Goal: Information Seeking & Learning: Compare options

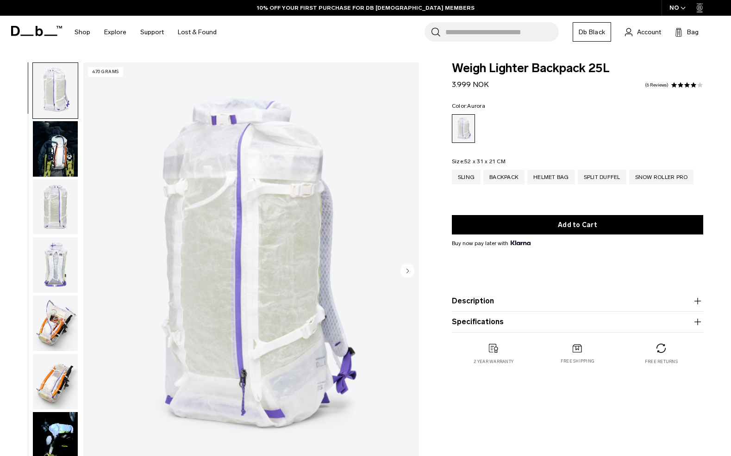
click at [71, 149] on img "button" at bounding box center [55, 149] width 45 height 56
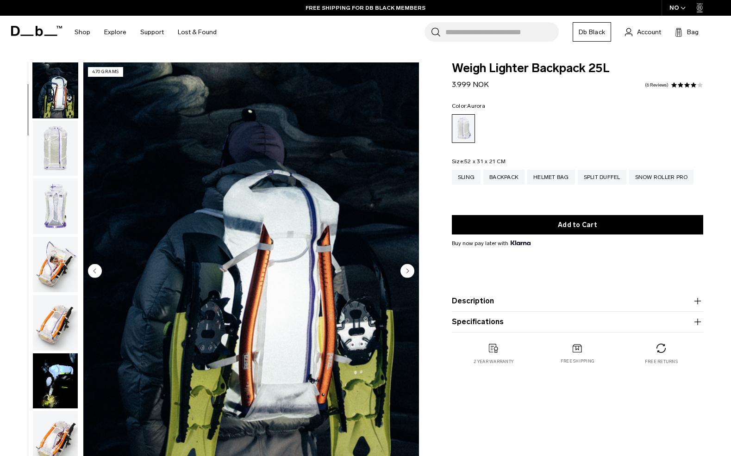
click at [49, 169] on img "button" at bounding box center [55, 149] width 45 height 56
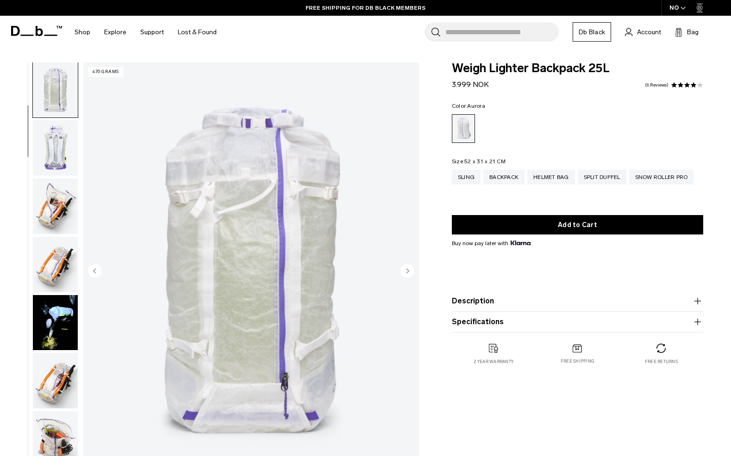
click at [49, 159] on img "button" at bounding box center [55, 148] width 45 height 56
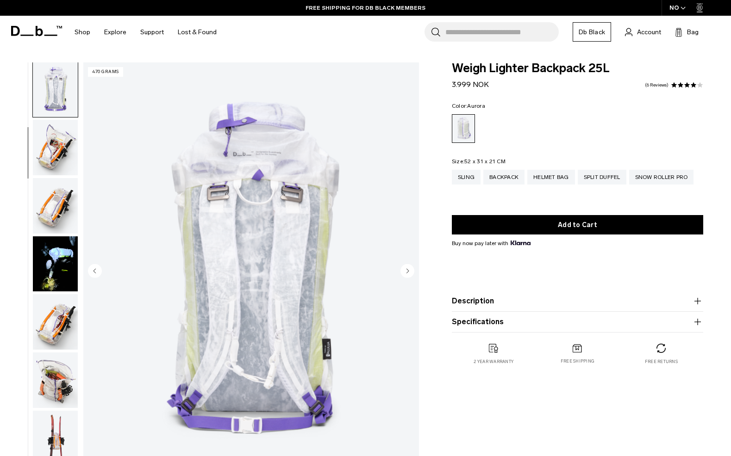
click at [46, 173] on img "button" at bounding box center [55, 148] width 45 height 56
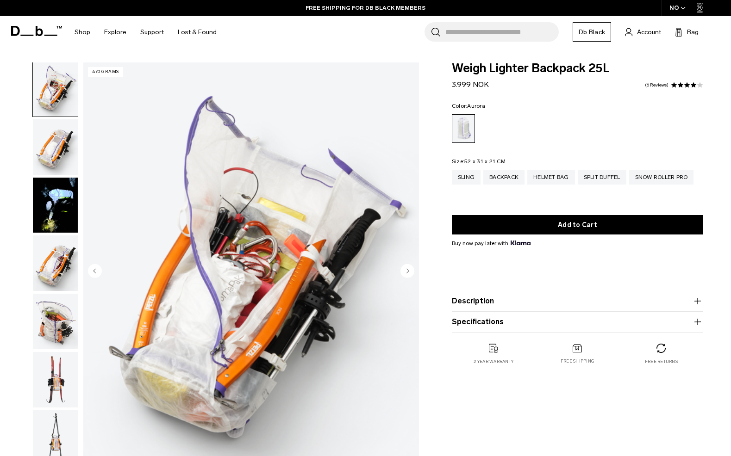
click at [46, 173] on img "button" at bounding box center [55, 147] width 45 height 56
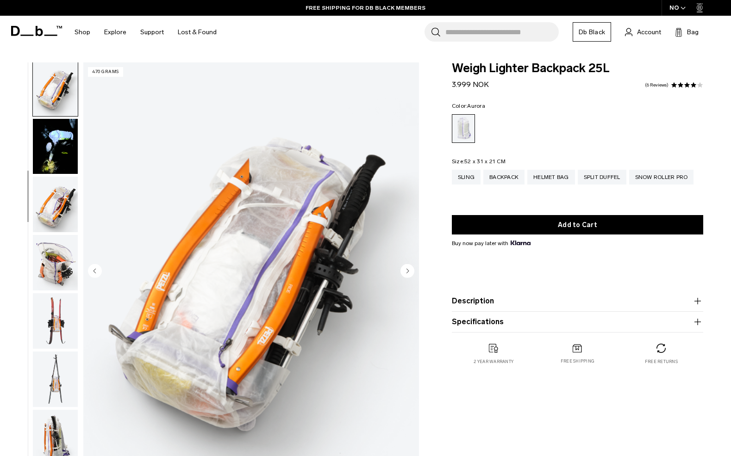
click at [46, 173] on img "button" at bounding box center [55, 147] width 45 height 56
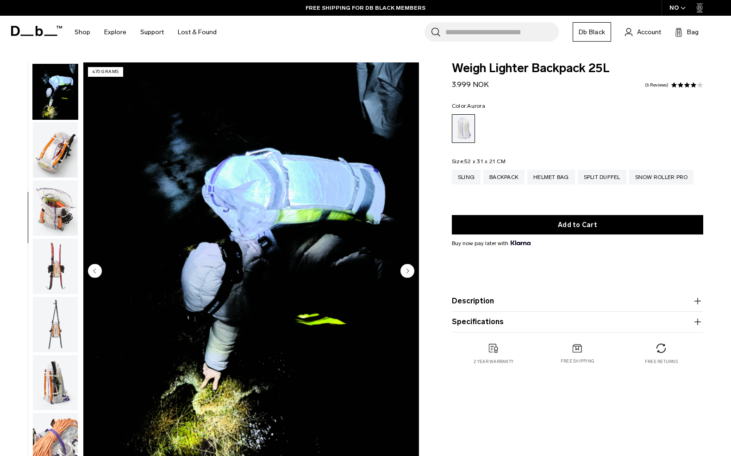
scroll to position [352, 0]
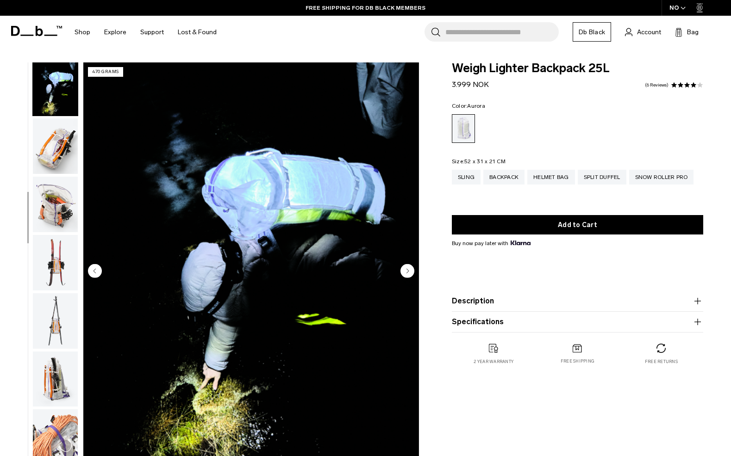
click at [46, 173] on img "button" at bounding box center [55, 146] width 45 height 56
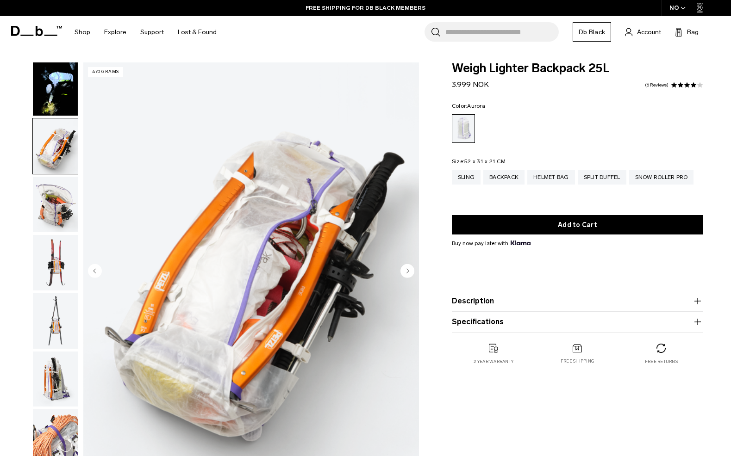
scroll to position [411, 0]
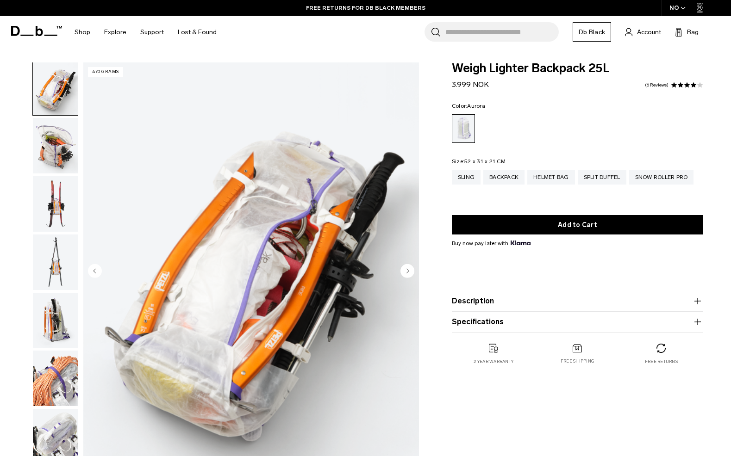
click at [46, 173] on img "button" at bounding box center [55, 146] width 45 height 56
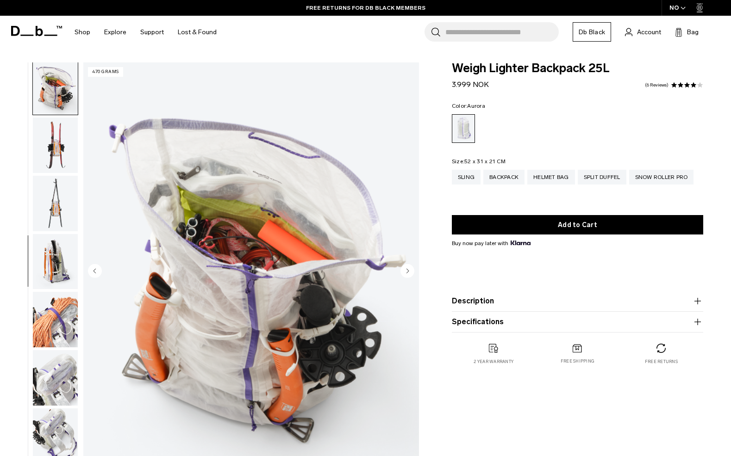
click at [46, 173] on img "button" at bounding box center [55, 146] width 45 height 56
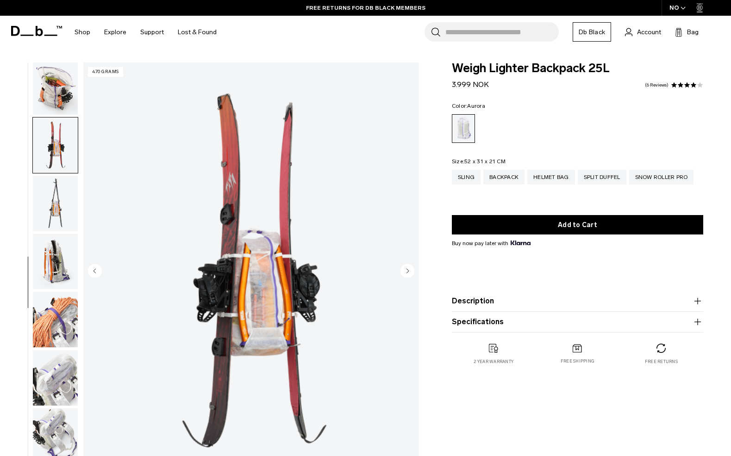
scroll to position [528, 0]
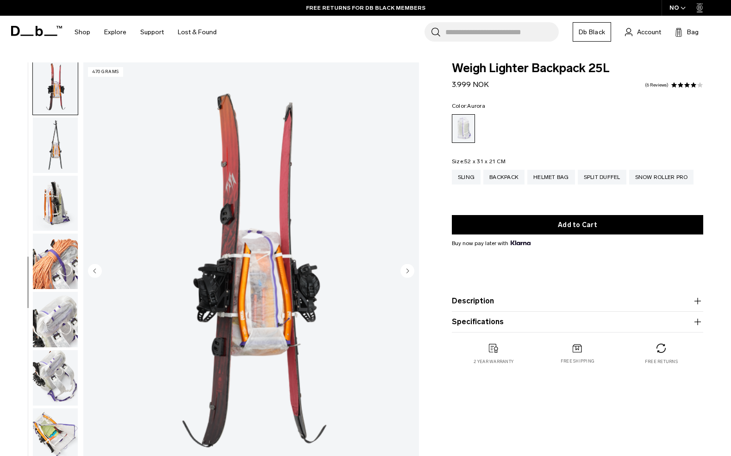
click at [46, 179] on ul at bounding box center [55, 271] width 46 height 419
click at [47, 192] on img "button" at bounding box center [55, 204] width 45 height 56
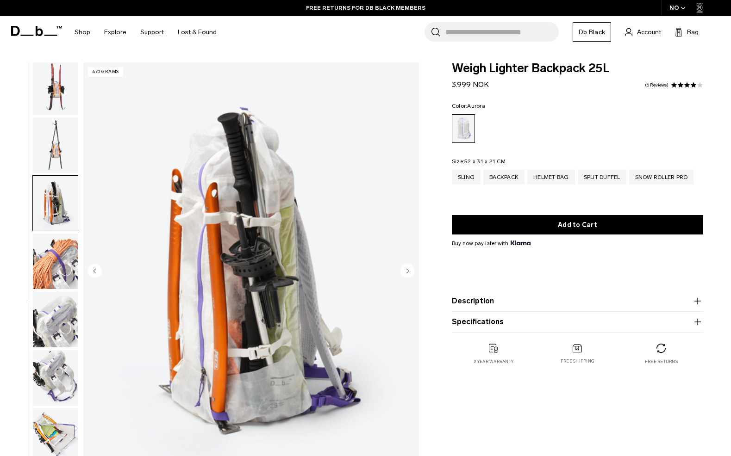
scroll to position [635, 0]
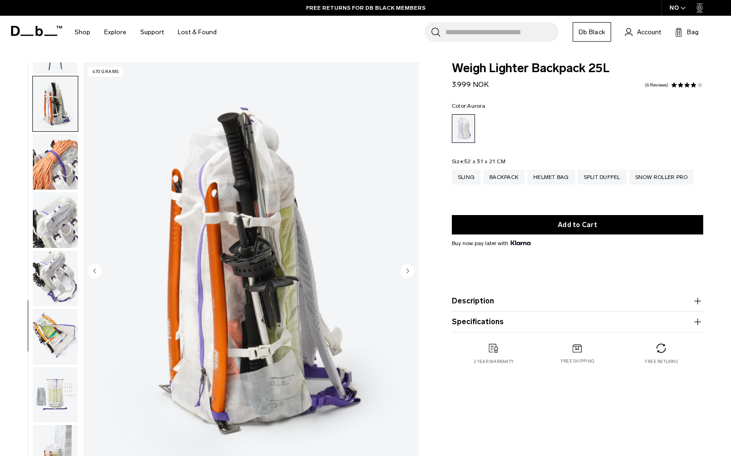
click at [46, 212] on img "button" at bounding box center [55, 221] width 45 height 56
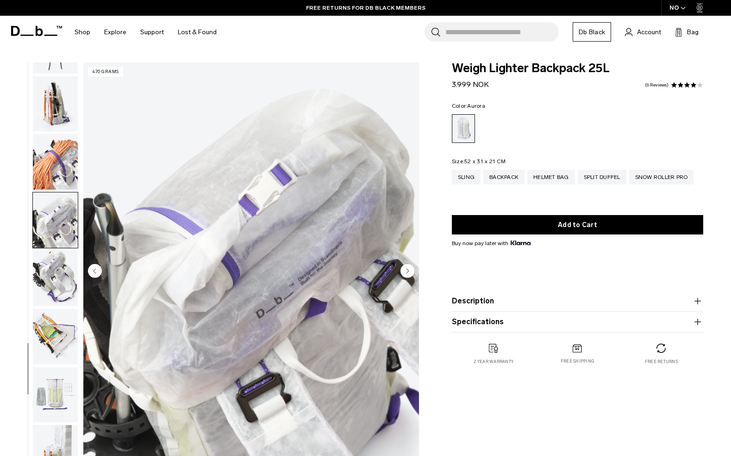
click at [51, 264] on img "button" at bounding box center [55, 279] width 45 height 56
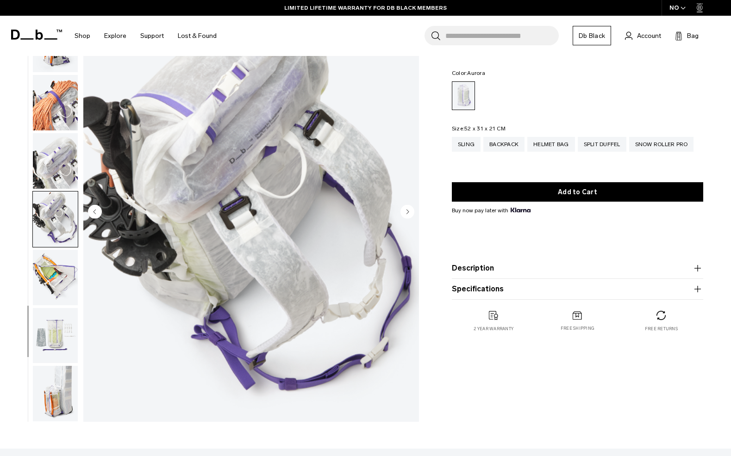
click at [52, 247] on ul at bounding box center [55, 212] width 46 height 419
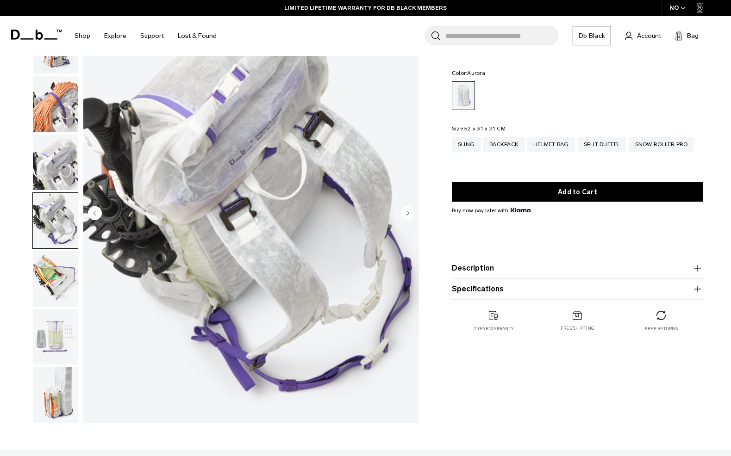
scroll to position [61, 0]
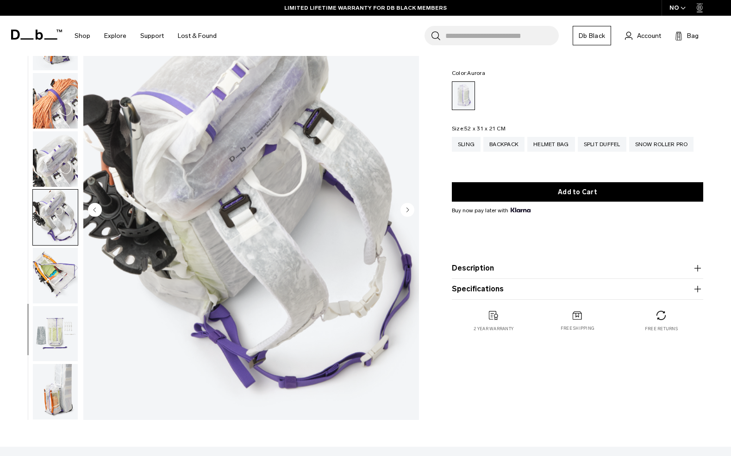
click at [48, 269] on img "button" at bounding box center [55, 276] width 45 height 56
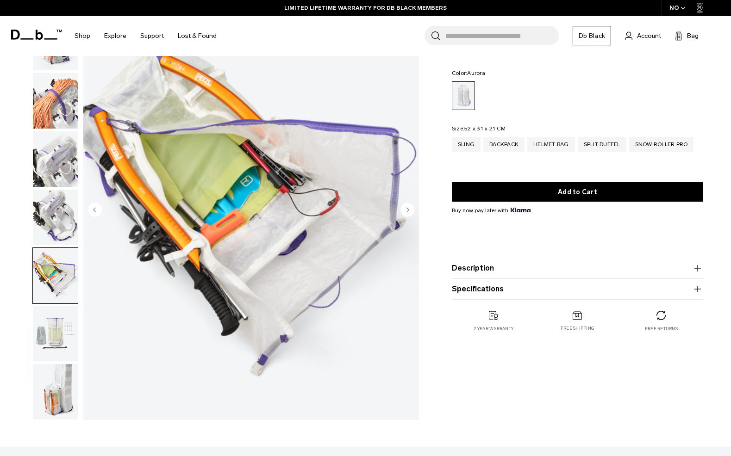
click at [45, 338] on img "button" at bounding box center [55, 334] width 45 height 56
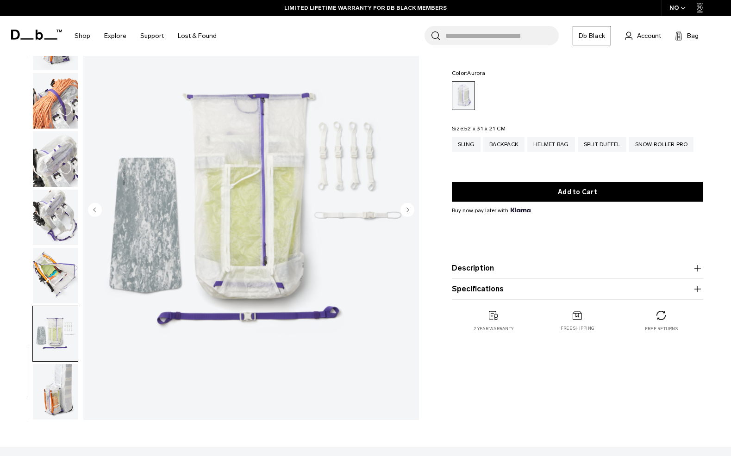
click at [52, 285] on img "button" at bounding box center [55, 276] width 45 height 56
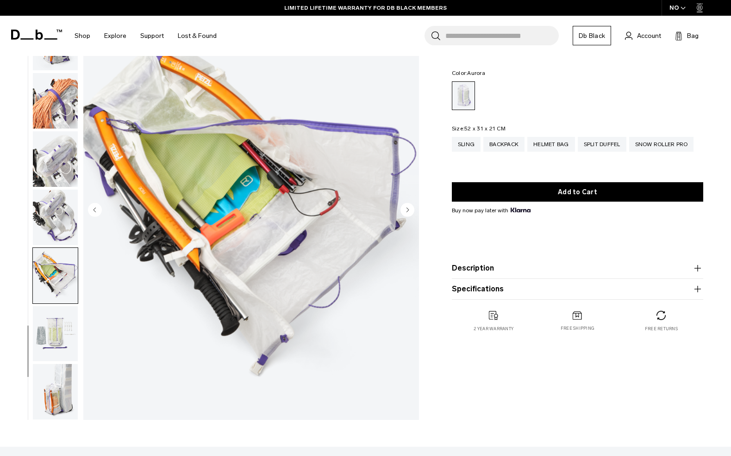
scroll to position [635, 0]
click at [53, 328] on img "button" at bounding box center [55, 334] width 45 height 56
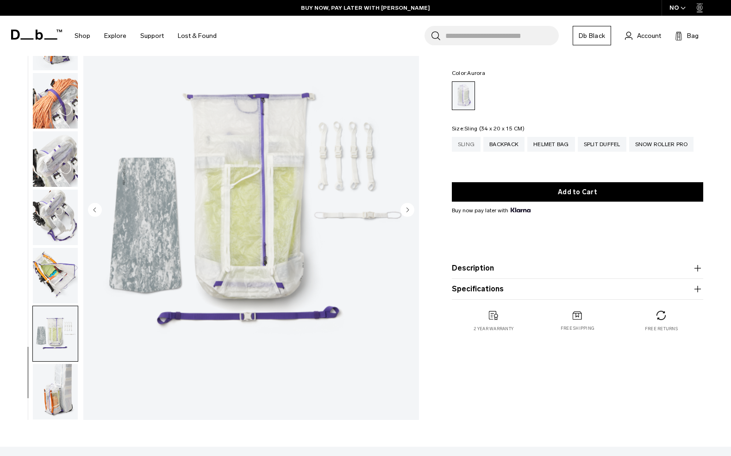
click at [468, 146] on div "Sling" at bounding box center [466, 144] width 29 height 15
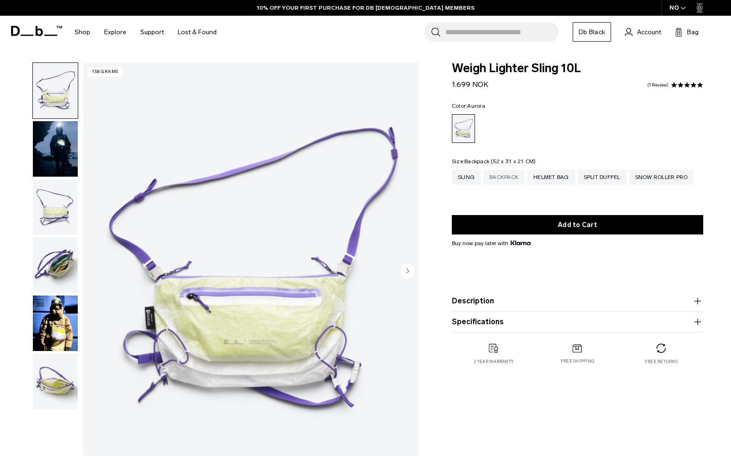
click at [505, 179] on div "Backpack" at bounding box center [503, 177] width 41 height 15
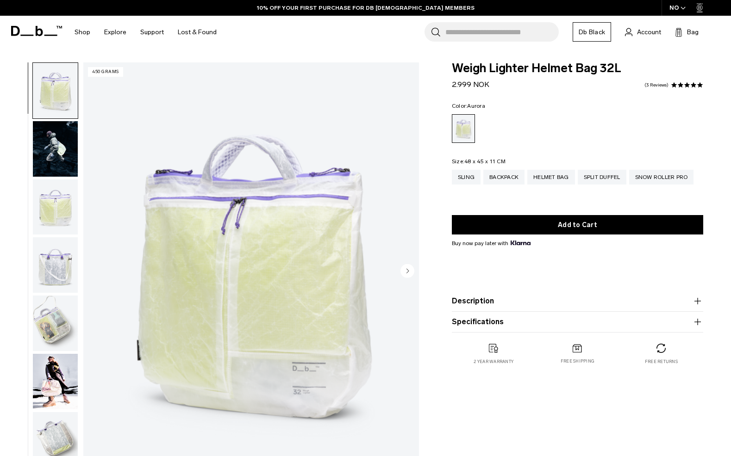
click at [610, 177] on div "Split Duffel" at bounding box center [602, 177] width 49 height 15
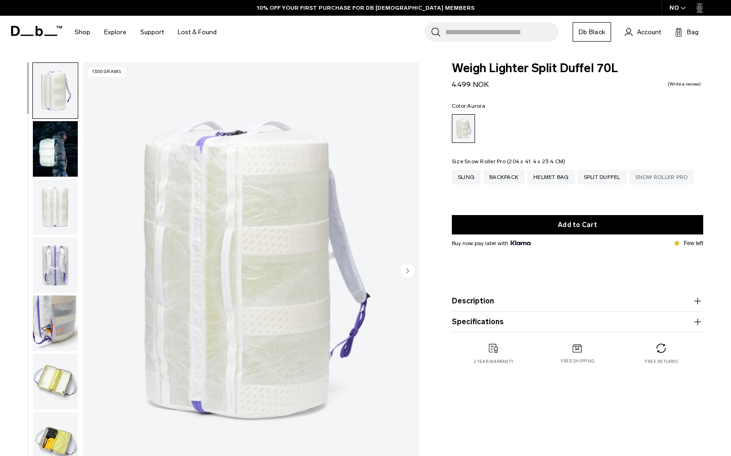
click at [650, 177] on div "Snow Roller Pro" at bounding box center [661, 177] width 65 height 15
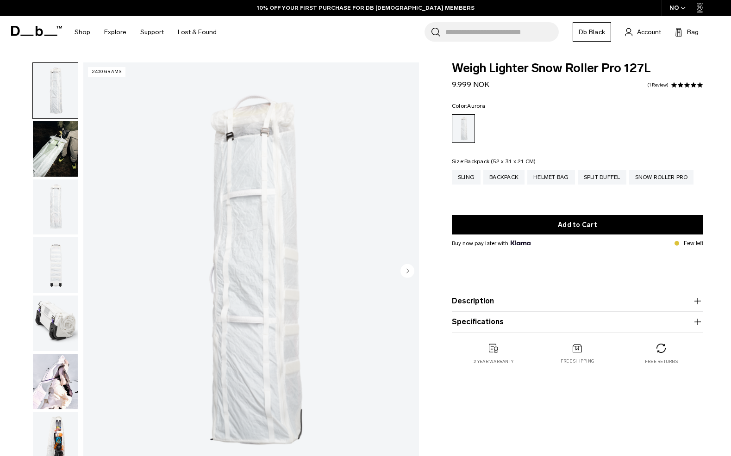
click at [510, 176] on div "Backpack" at bounding box center [503, 177] width 41 height 15
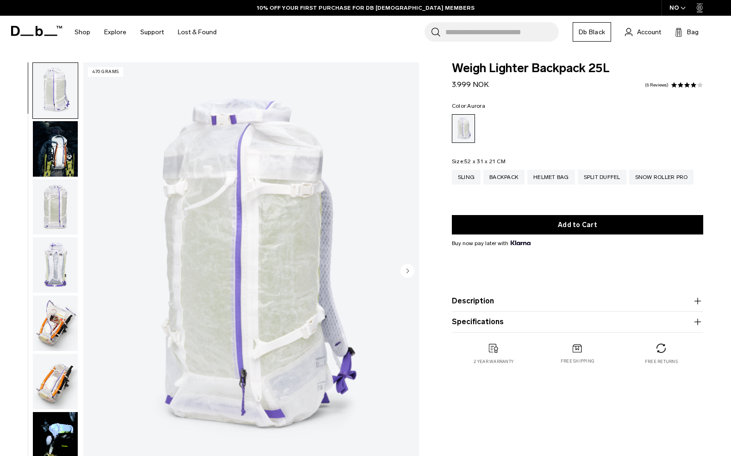
click at [64, 196] on img "button" at bounding box center [55, 208] width 45 height 56
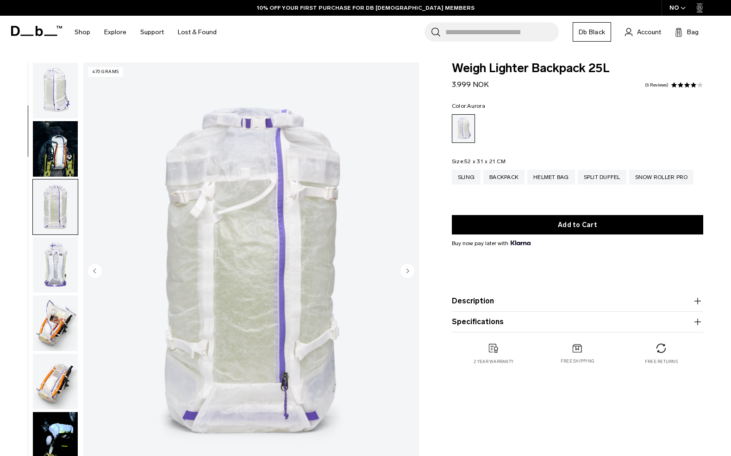
scroll to position [117, 0]
